Goal: Task Accomplishment & Management: Manage account settings

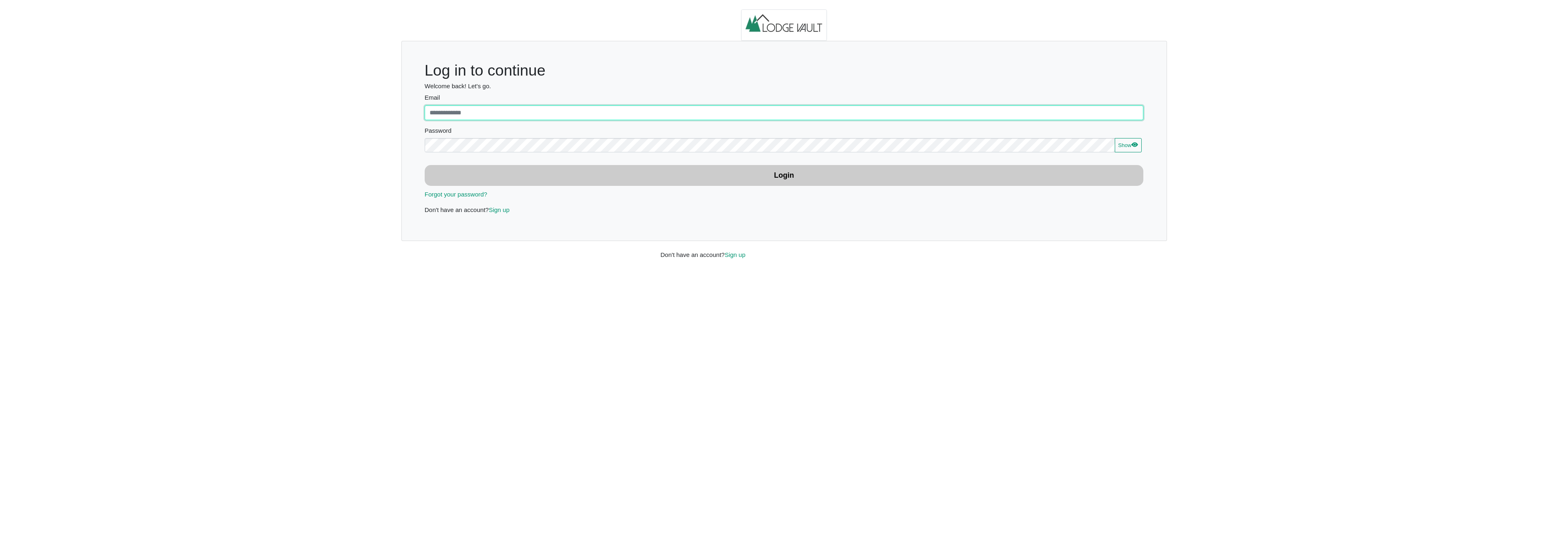
type input "**********"
click at [551, 178] on button "Login" at bounding box center [784, 175] width 720 height 20
type input "**********"
click at [538, 170] on button "Login" at bounding box center [784, 175] width 720 height 20
